Goal: Task Accomplishment & Management: Use online tool/utility

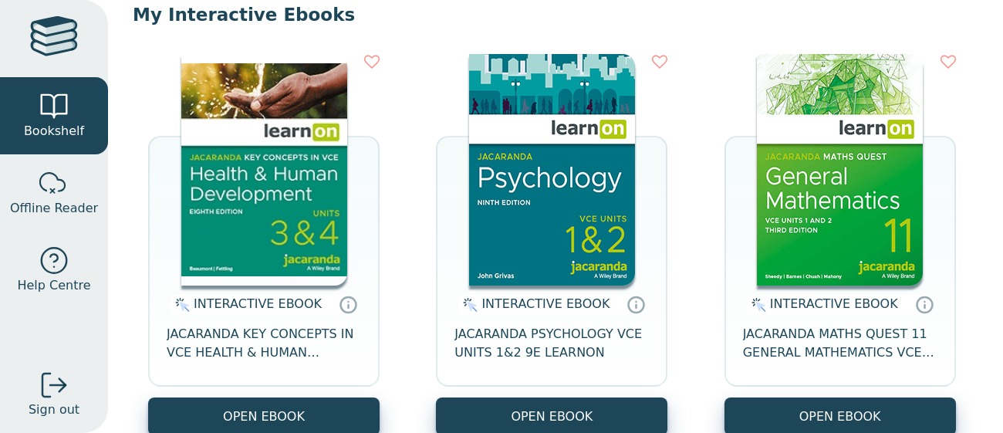
scroll to position [184, 0]
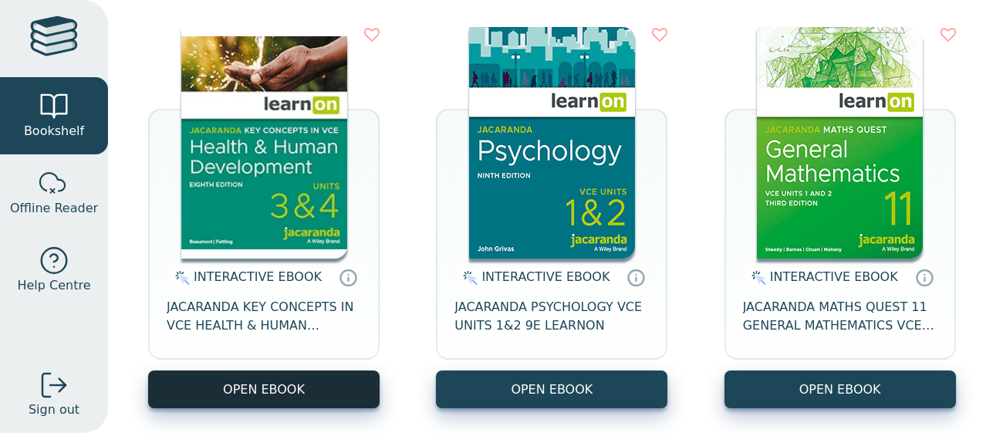
click at [211, 377] on button "OPEN EBOOK" at bounding box center [263, 389] width 231 height 38
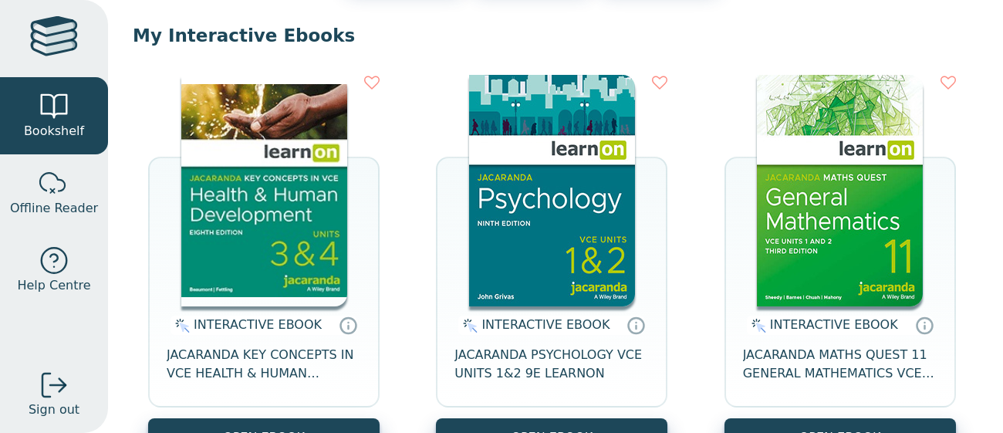
scroll to position [149, 0]
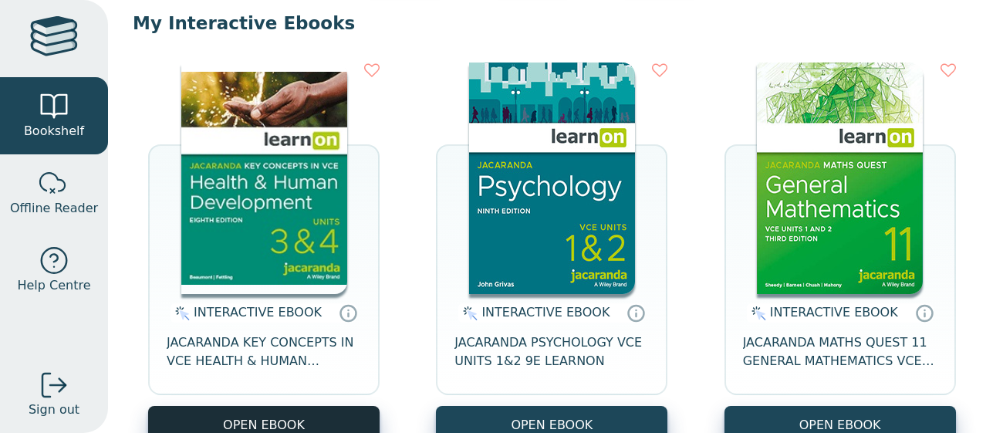
click at [318, 407] on button "OPEN EBOOK" at bounding box center [263, 425] width 231 height 38
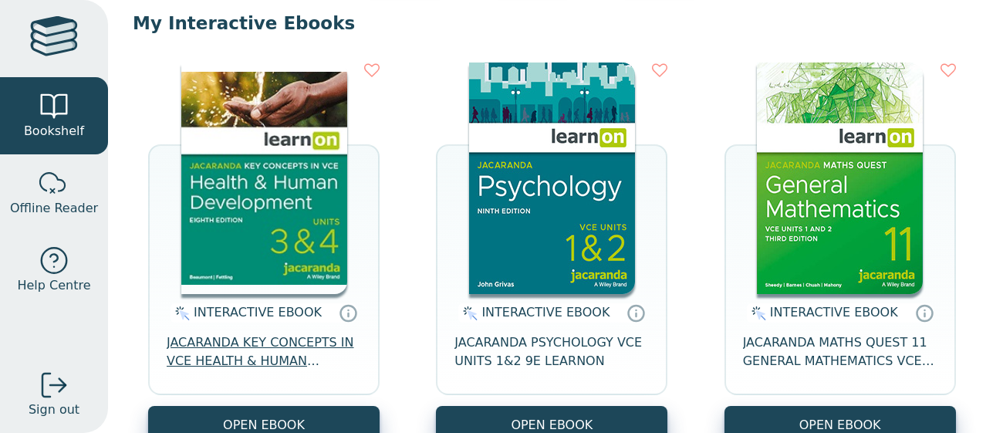
scroll to position [279, 0]
